Goal: Navigation & Orientation: Find specific page/section

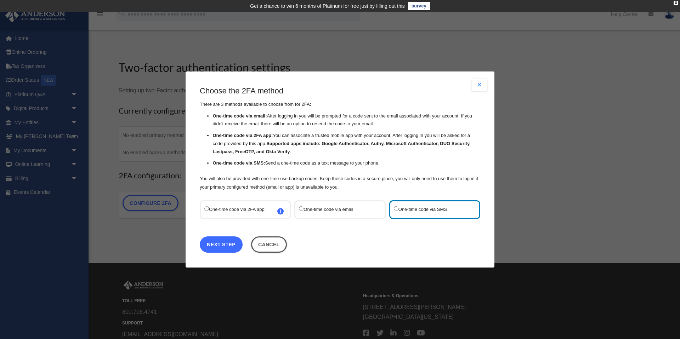
click at [226, 245] on link "Next Step" at bounding box center [221, 245] width 43 height 16
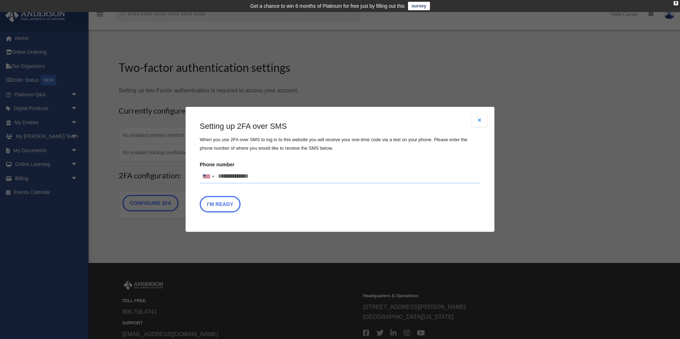
click at [235, 177] on input "Phone number United States +1 United Kingdom +44 Afghanistan (‫افغانستان‬‎) +93…" at bounding box center [340, 177] width 281 height 14
type input "**********"
click at [216, 205] on button "I'm Ready" at bounding box center [220, 205] width 41 height 16
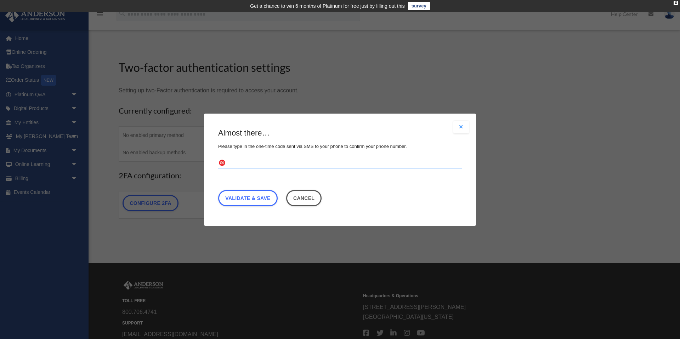
click at [249, 163] on input "text" at bounding box center [340, 163] width 244 height 11
type input "******"
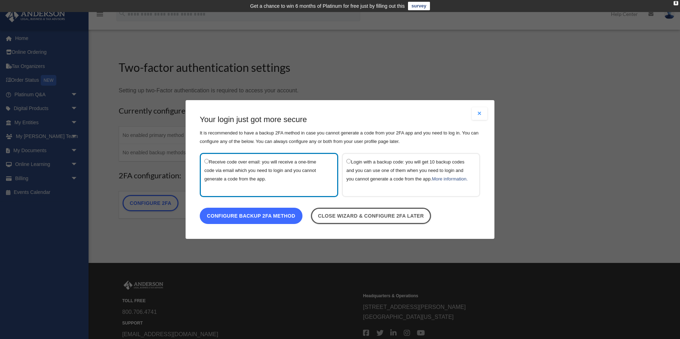
click at [260, 222] on link "Configure backup 2FA method" at bounding box center [251, 216] width 103 height 16
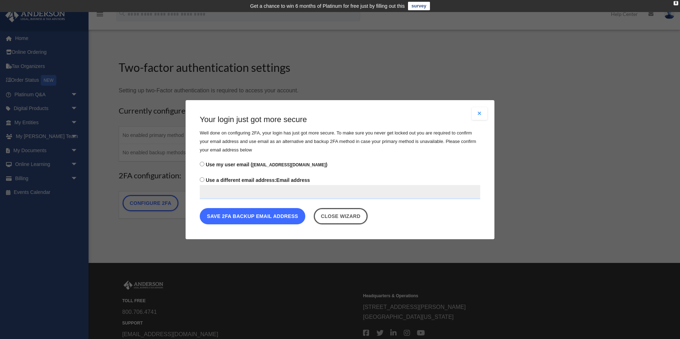
click at [234, 219] on button "Save 2FA backup email address" at bounding box center [253, 216] width 106 height 16
click at [242, 214] on button "Save 2FA backup email address" at bounding box center [253, 216] width 106 height 16
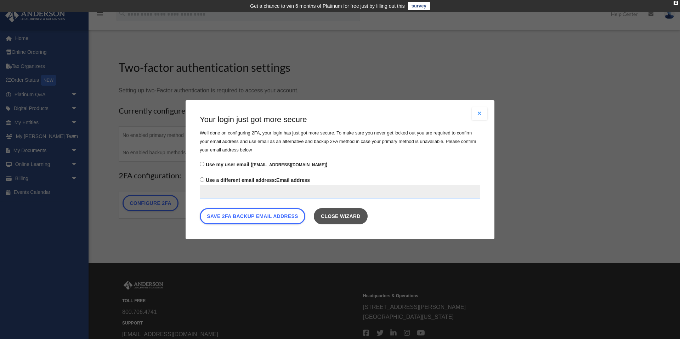
click at [325, 213] on link "Close wizard" at bounding box center [341, 216] width 54 height 16
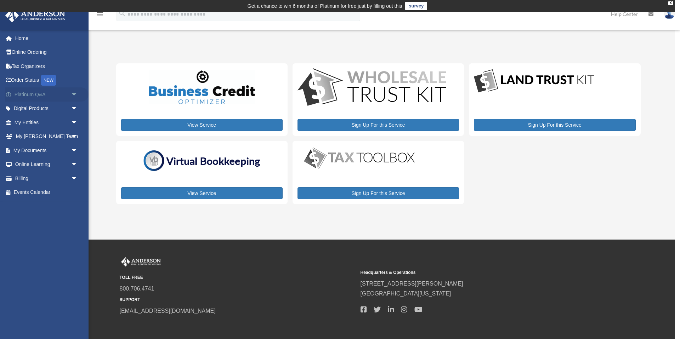
click at [74, 95] on span "arrow_drop_down" at bounding box center [78, 94] width 14 height 15
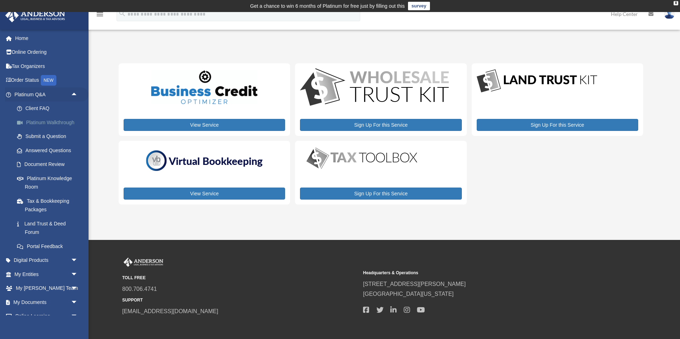
click at [68, 121] on link "Platinum Walkthrough" at bounding box center [49, 122] width 79 height 14
click at [28, 122] on link "Platinum Walkthrough" at bounding box center [49, 122] width 79 height 14
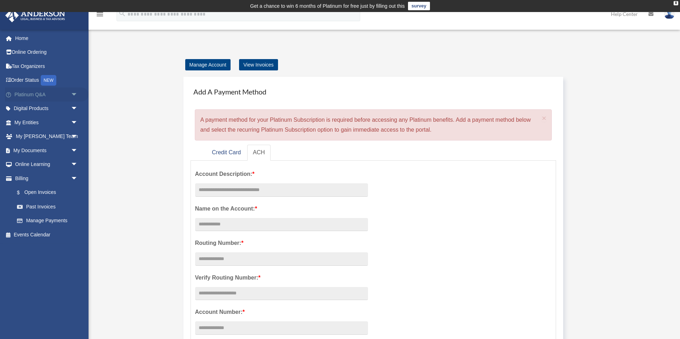
click at [31, 95] on link "Platinum Q&A arrow_drop_down" at bounding box center [47, 94] width 84 height 14
click at [75, 94] on span "arrow_drop_down" at bounding box center [78, 94] width 14 height 15
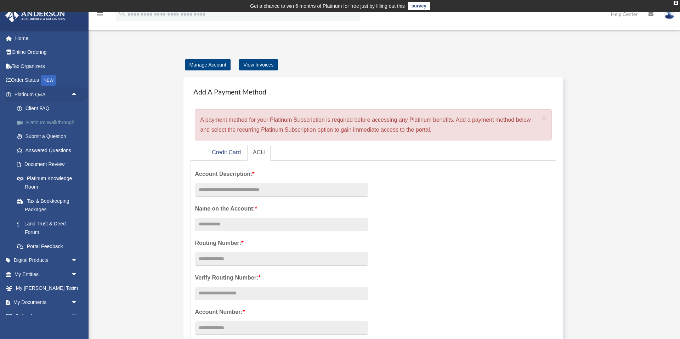
click at [67, 120] on link "Platinum Walkthrough" at bounding box center [49, 122] width 79 height 14
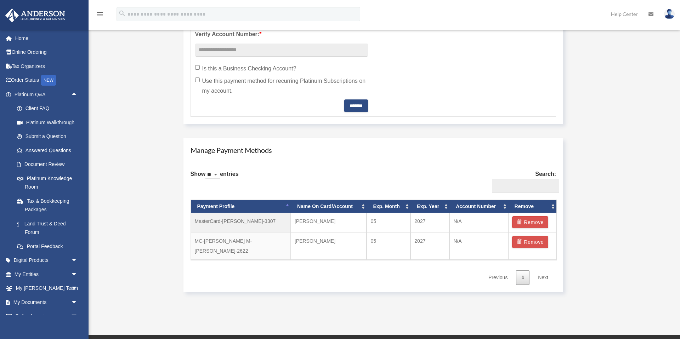
scroll to position [322, 0]
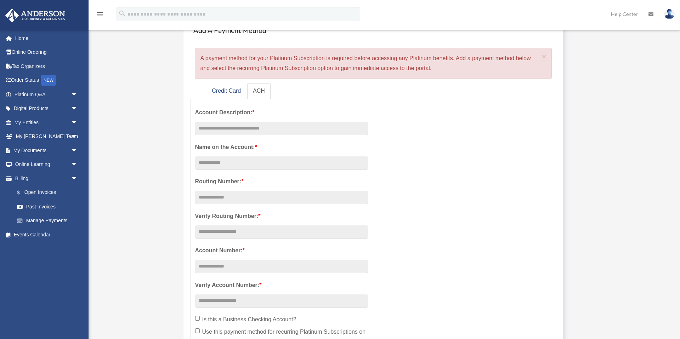
scroll to position [64, 0]
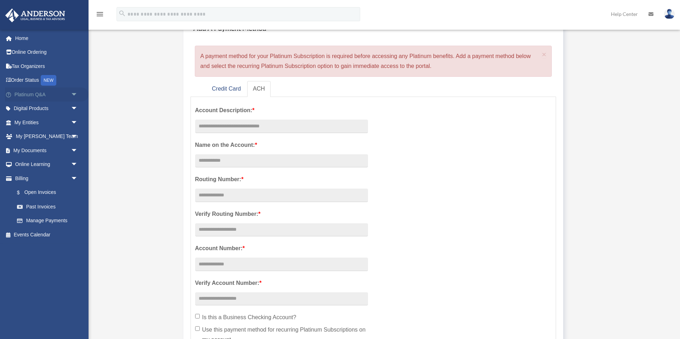
click at [73, 93] on span "arrow_drop_down" at bounding box center [78, 94] width 14 height 15
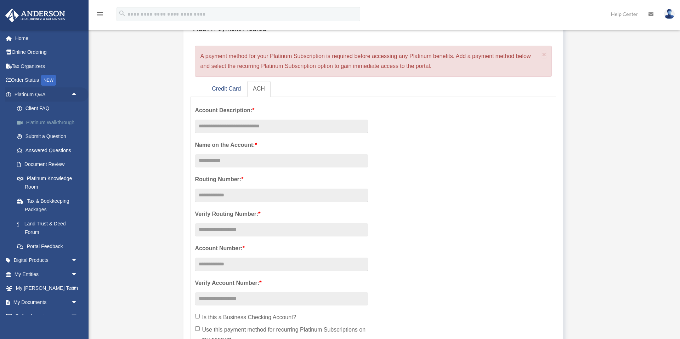
click at [63, 122] on link "Platinum Walkthrough" at bounding box center [49, 122] width 79 height 14
click at [543, 53] on span "×" at bounding box center [544, 54] width 5 height 8
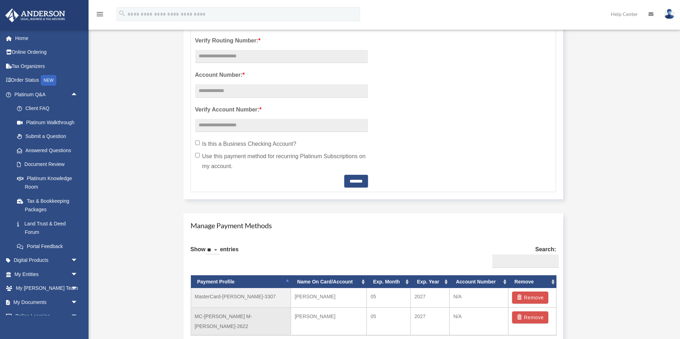
scroll to position [398, 0]
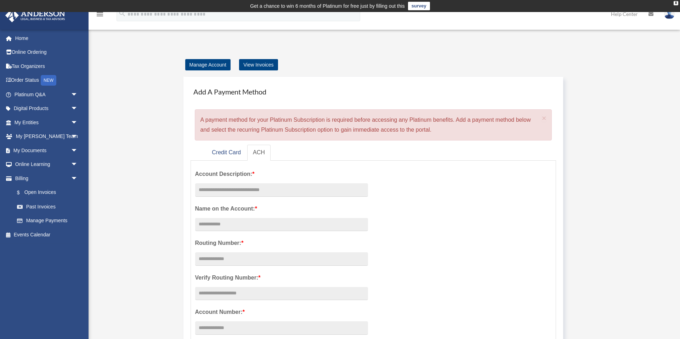
click at [100, 12] on td "Get a chance to win 6 months of Platinum for free just by filling out this surv…" at bounding box center [340, 6] width 680 height 12
click at [101, 14] on icon "menu" at bounding box center [100, 14] width 9 height 9
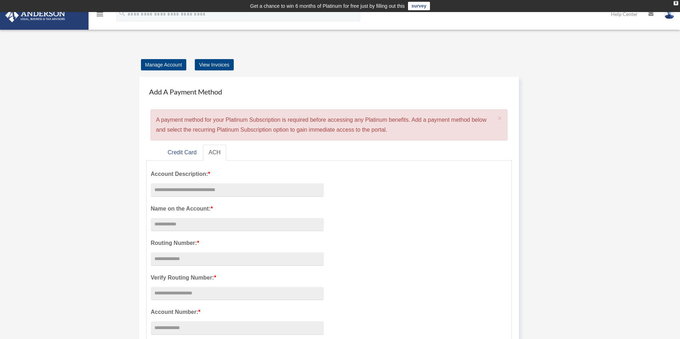
click at [100, 15] on icon "menu" at bounding box center [100, 14] width 9 height 9
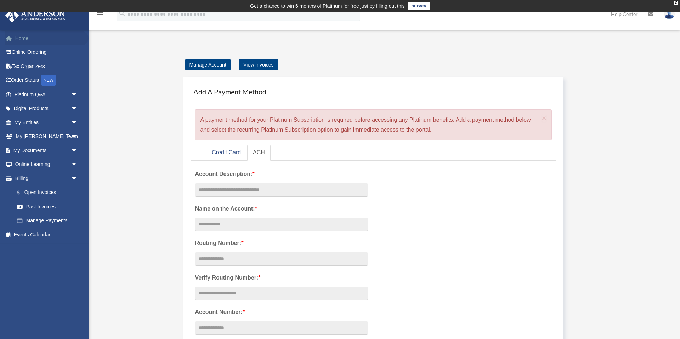
click at [26, 38] on link "Home" at bounding box center [47, 38] width 84 height 14
click at [27, 11] on td "Get a chance to win 6 months of Platinum for free just by filling out this surv…" at bounding box center [340, 6] width 680 height 12
click at [25, 15] on img at bounding box center [35, 16] width 64 height 14
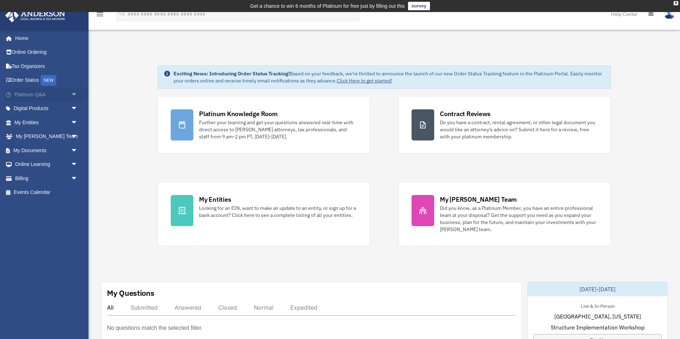
click at [71, 95] on span "arrow_drop_down" at bounding box center [78, 94] width 14 height 15
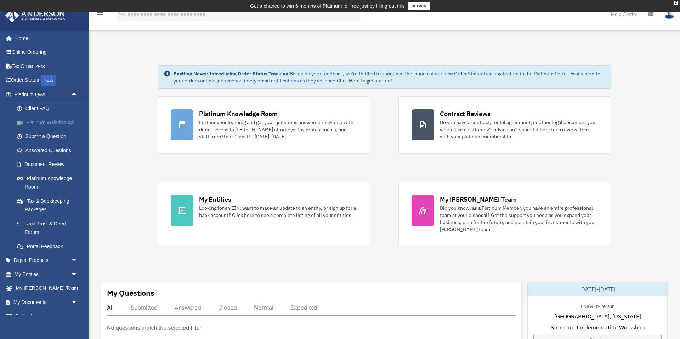
click at [70, 123] on link "Platinum Walkthrough" at bounding box center [49, 122] width 79 height 14
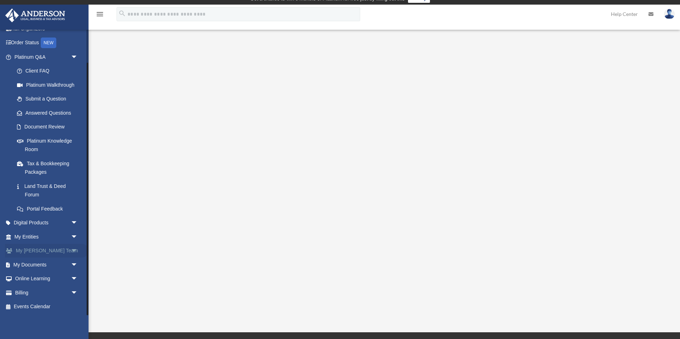
scroll to position [9, 0]
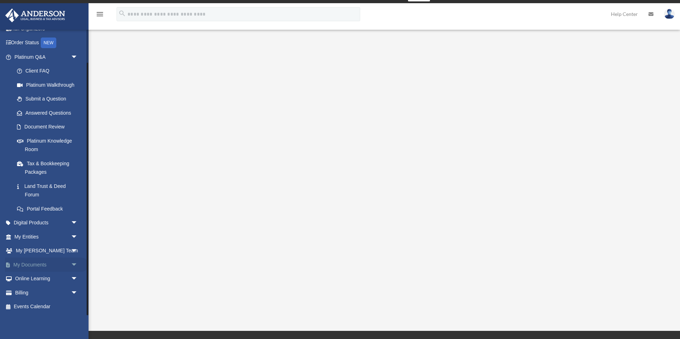
click at [71, 265] on span "arrow_drop_down" at bounding box center [78, 265] width 14 height 15
click at [31, 278] on link "Box" at bounding box center [49, 279] width 79 height 14
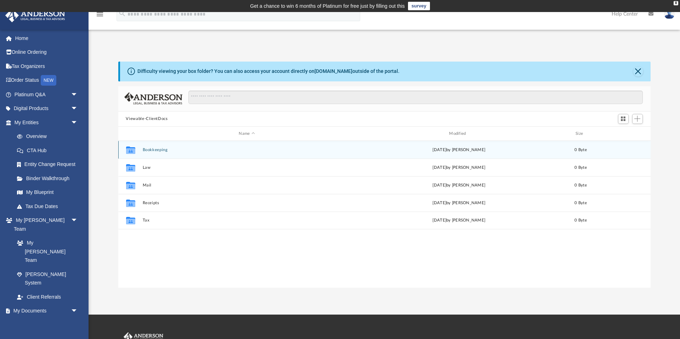
scroll to position [161, 532]
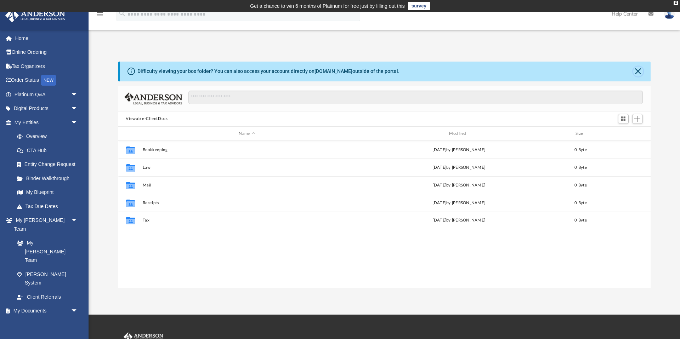
click at [640, 72] on button "Close" at bounding box center [638, 72] width 10 height 10
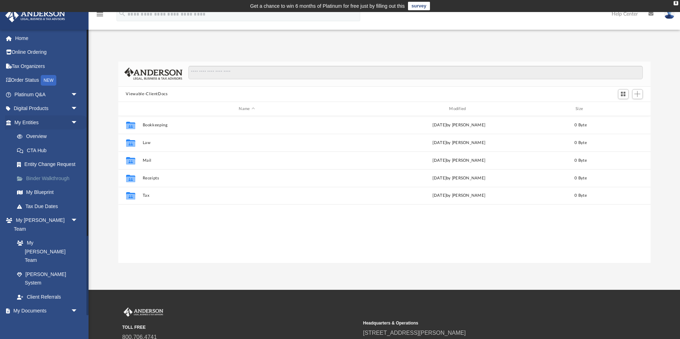
click at [69, 179] on link "Binder Walkthrough" at bounding box center [49, 178] width 79 height 14
click at [68, 165] on link "Entity Change Request" at bounding box center [49, 165] width 79 height 14
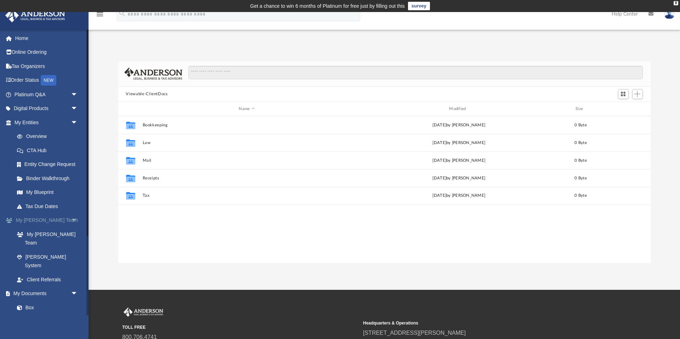
click at [52, 218] on link "My Anderson Team arrow_drop_down" at bounding box center [47, 221] width 84 height 14
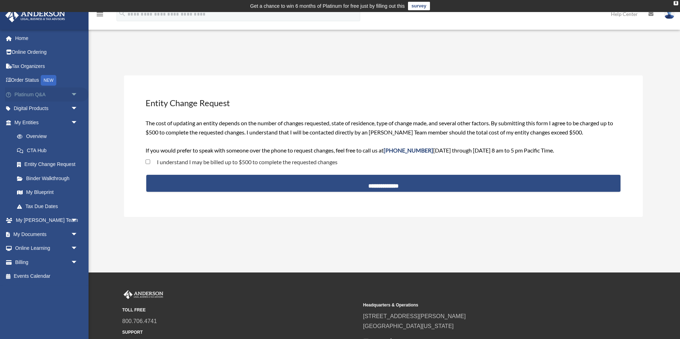
click at [71, 94] on span "arrow_drop_down" at bounding box center [78, 94] width 14 height 15
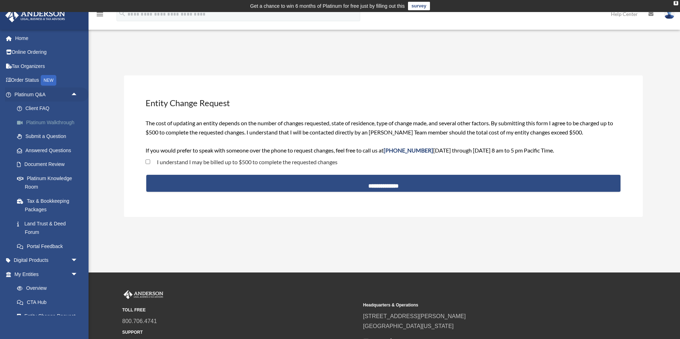
click at [67, 120] on link "Platinum Walkthrough" at bounding box center [49, 122] width 79 height 14
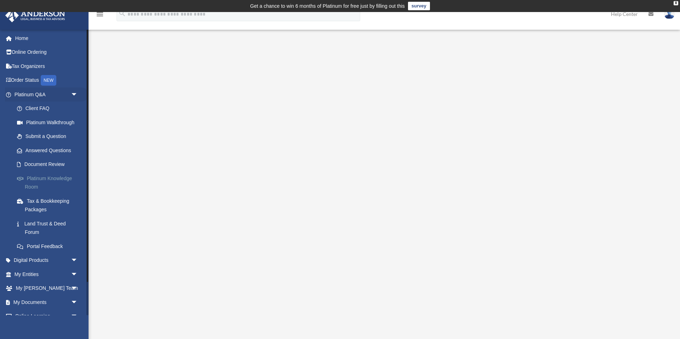
click at [57, 180] on link "Platinum Knowledge Room" at bounding box center [49, 182] width 79 height 23
click at [35, 177] on link "Platinum Knowledge Room" at bounding box center [49, 182] width 79 height 23
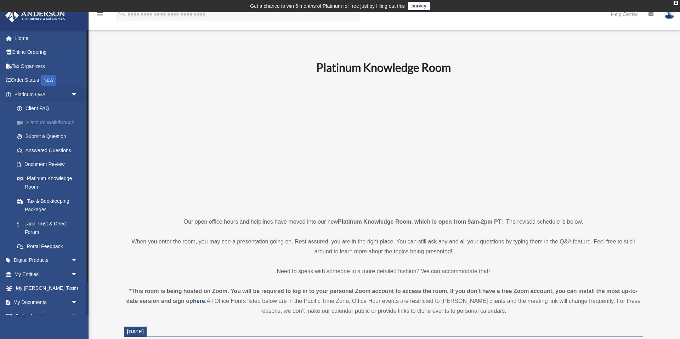
click at [66, 122] on link "Platinum Walkthrough" at bounding box center [49, 122] width 79 height 14
